Goal: Register for event/course

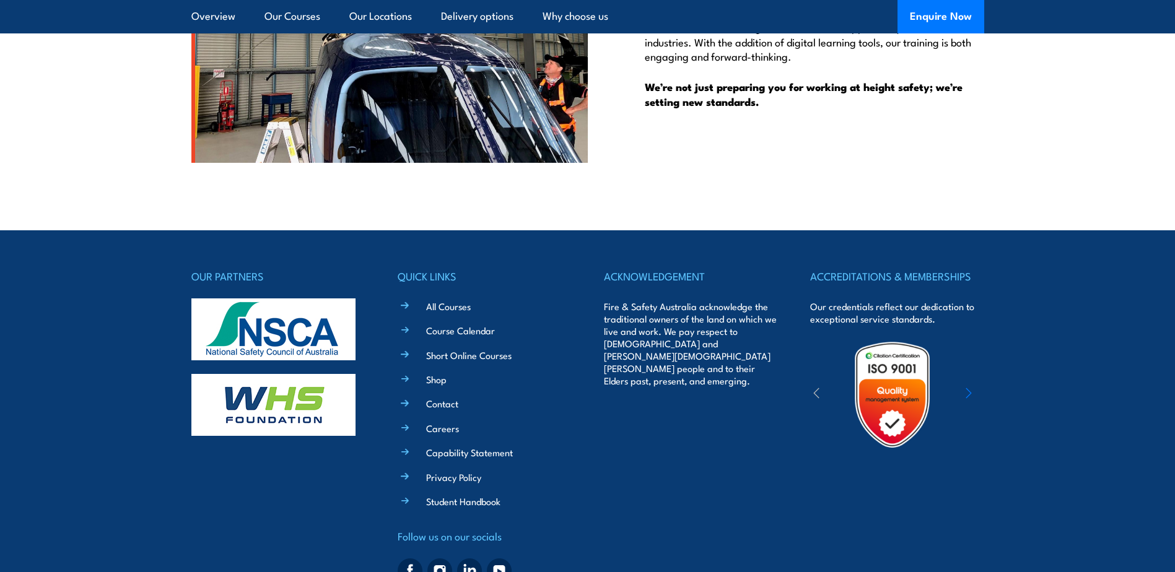
scroll to position [3448, 0]
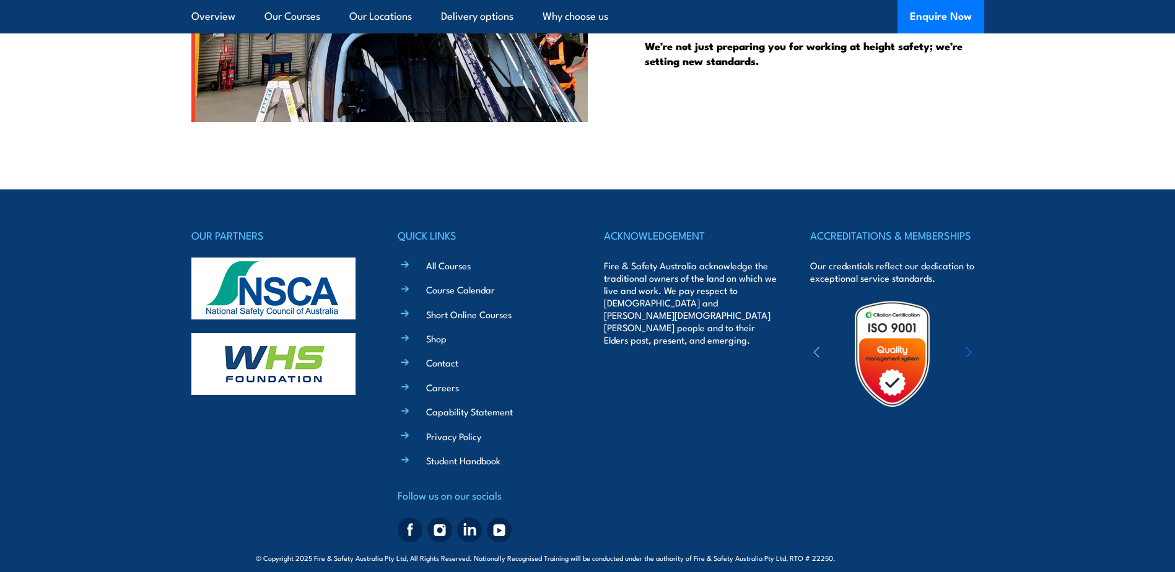
click at [971, 346] on icon "button" at bounding box center [969, 352] width 6 height 12
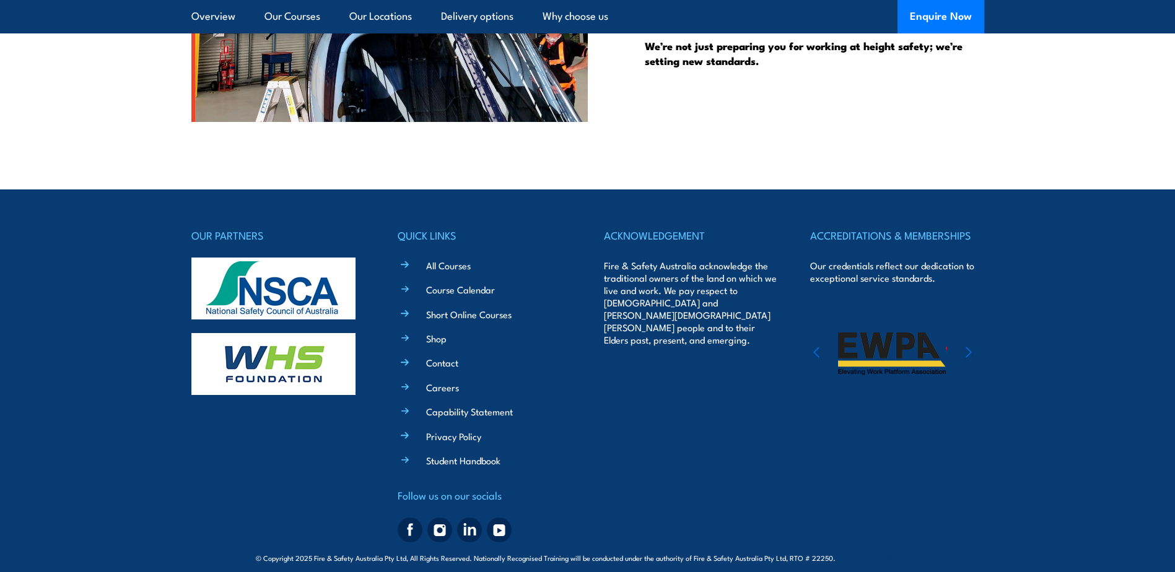
click at [970, 346] on icon "button" at bounding box center [969, 352] width 6 height 12
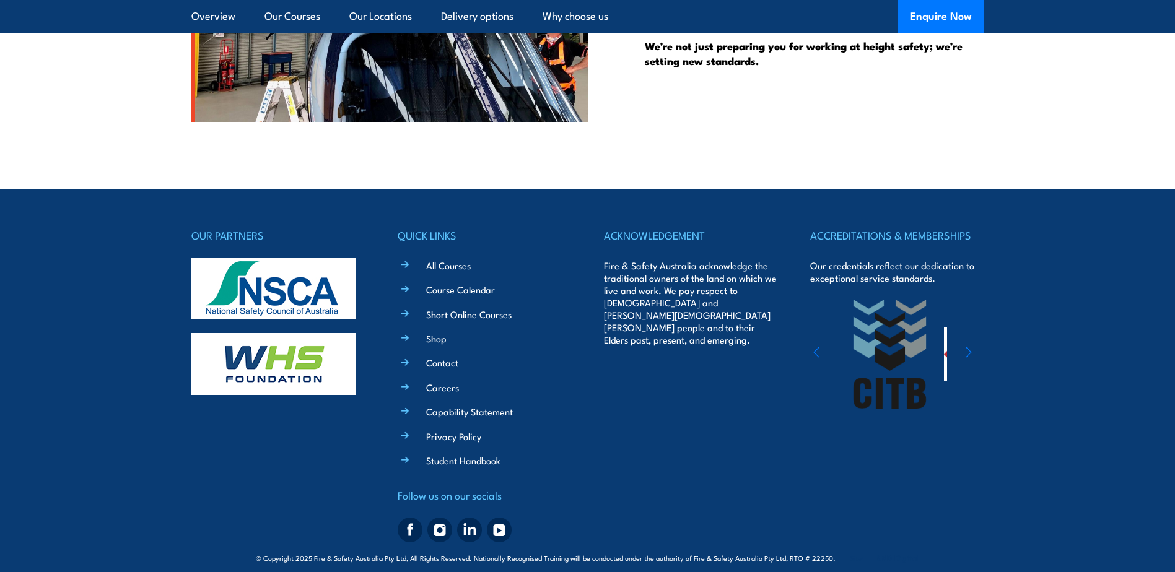
click at [970, 348] on icon "button" at bounding box center [969, 353] width 5 height 10
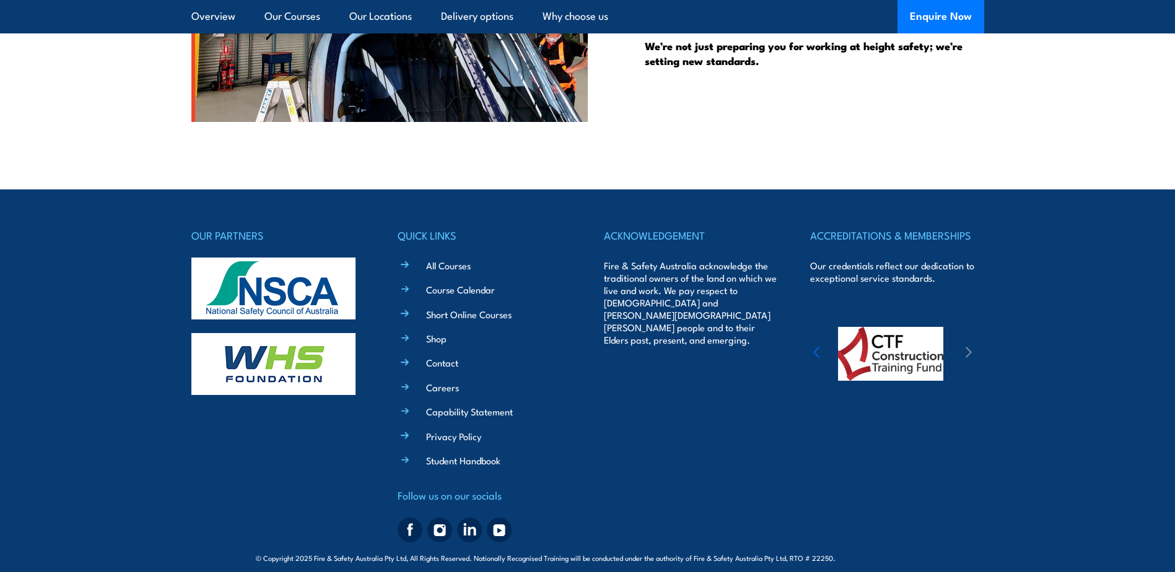
click at [970, 348] on icon "button" at bounding box center [969, 353] width 5 height 10
click at [429, 259] on link "All Courses" at bounding box center [448, 265] width 45 height 13
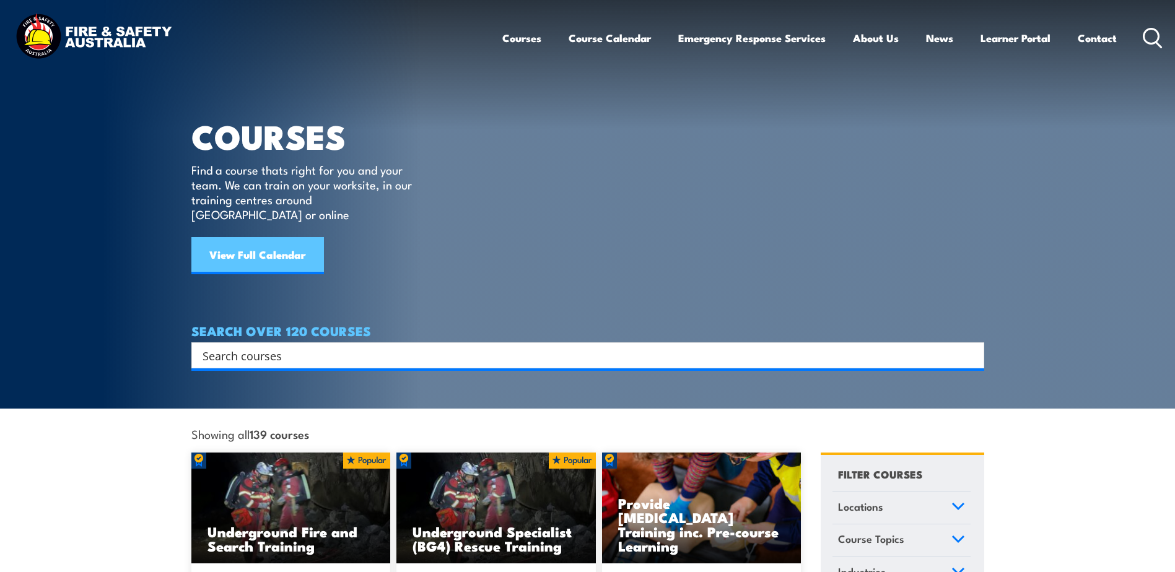
click at [275, 248] on link "View Full Calendar" at bounding box center [257, 255] width 133 height 37
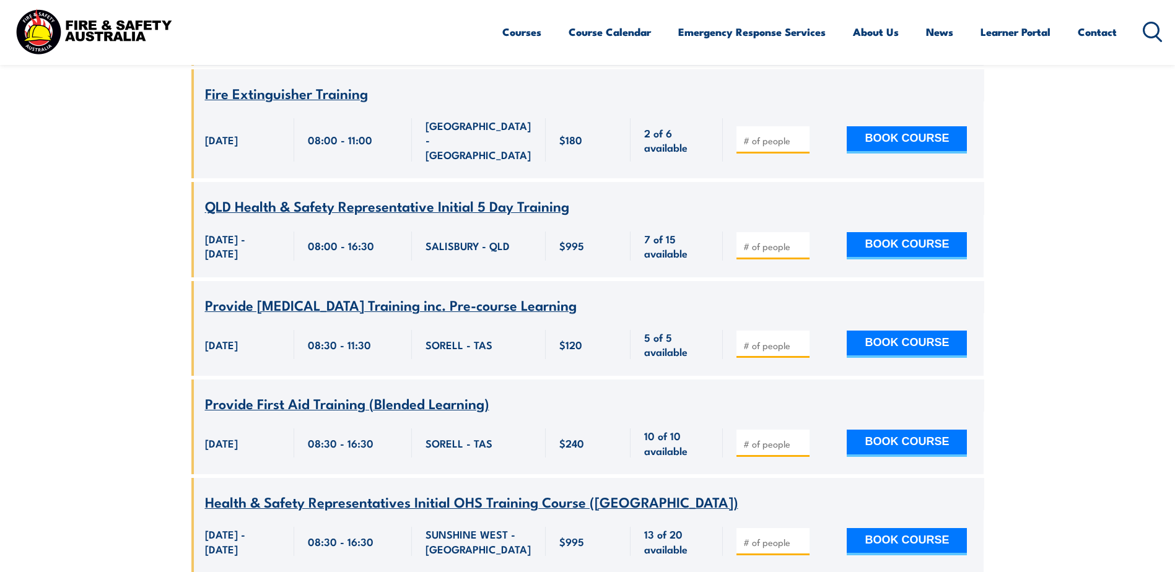
scroll to position [743, 0]
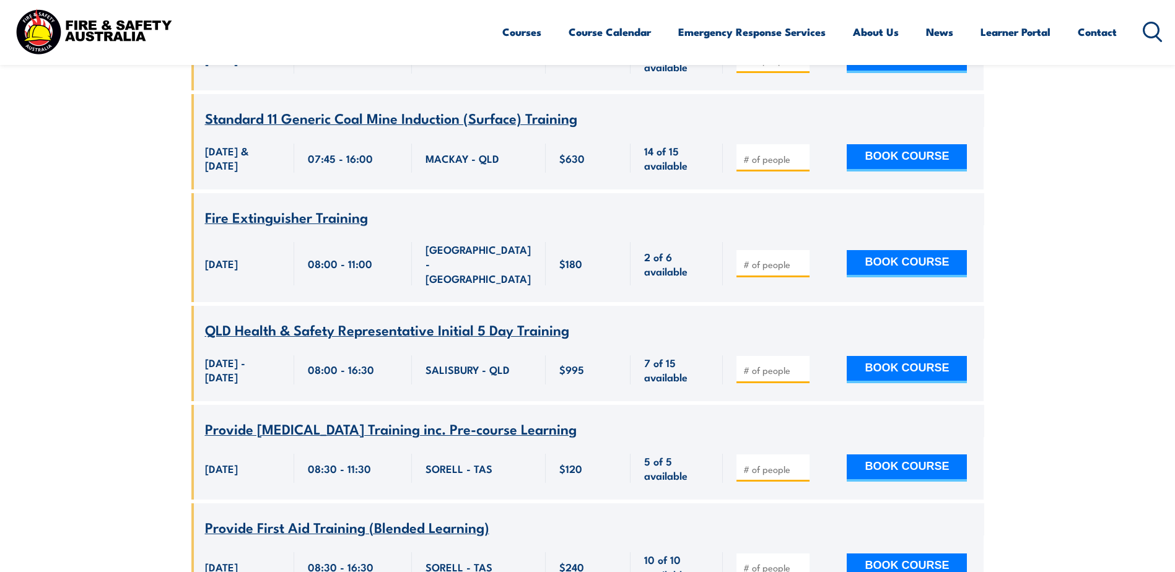
click at [299, 212] on span "Fire Extinguisher Training" at bounding box center [286, 216] width 163 height 21
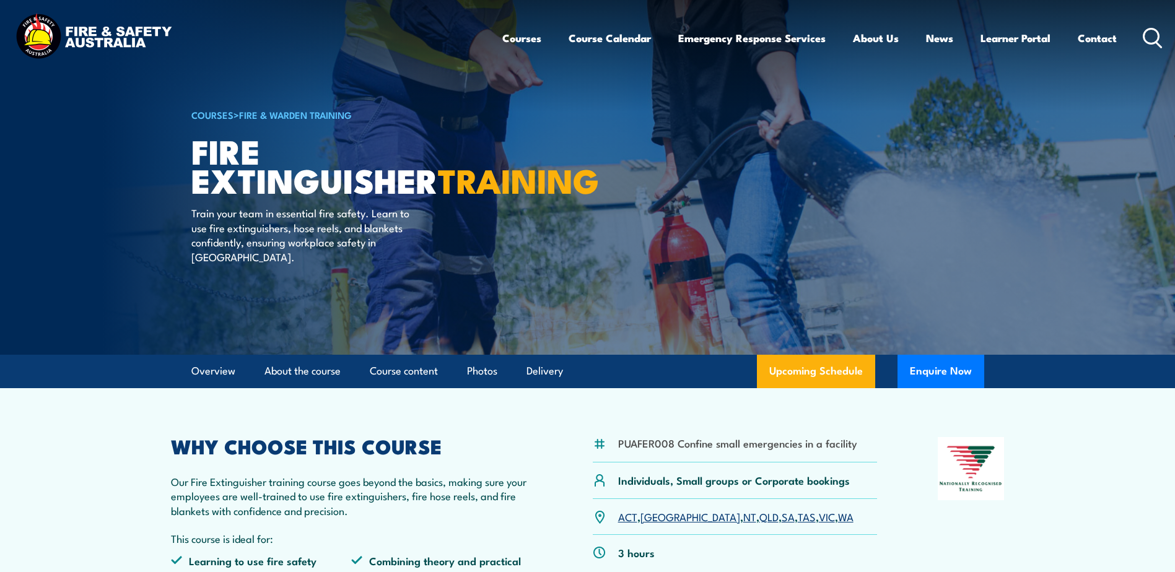
scroll to position [310, 0]
